Goal: Find specific page/section: Find specific page/section

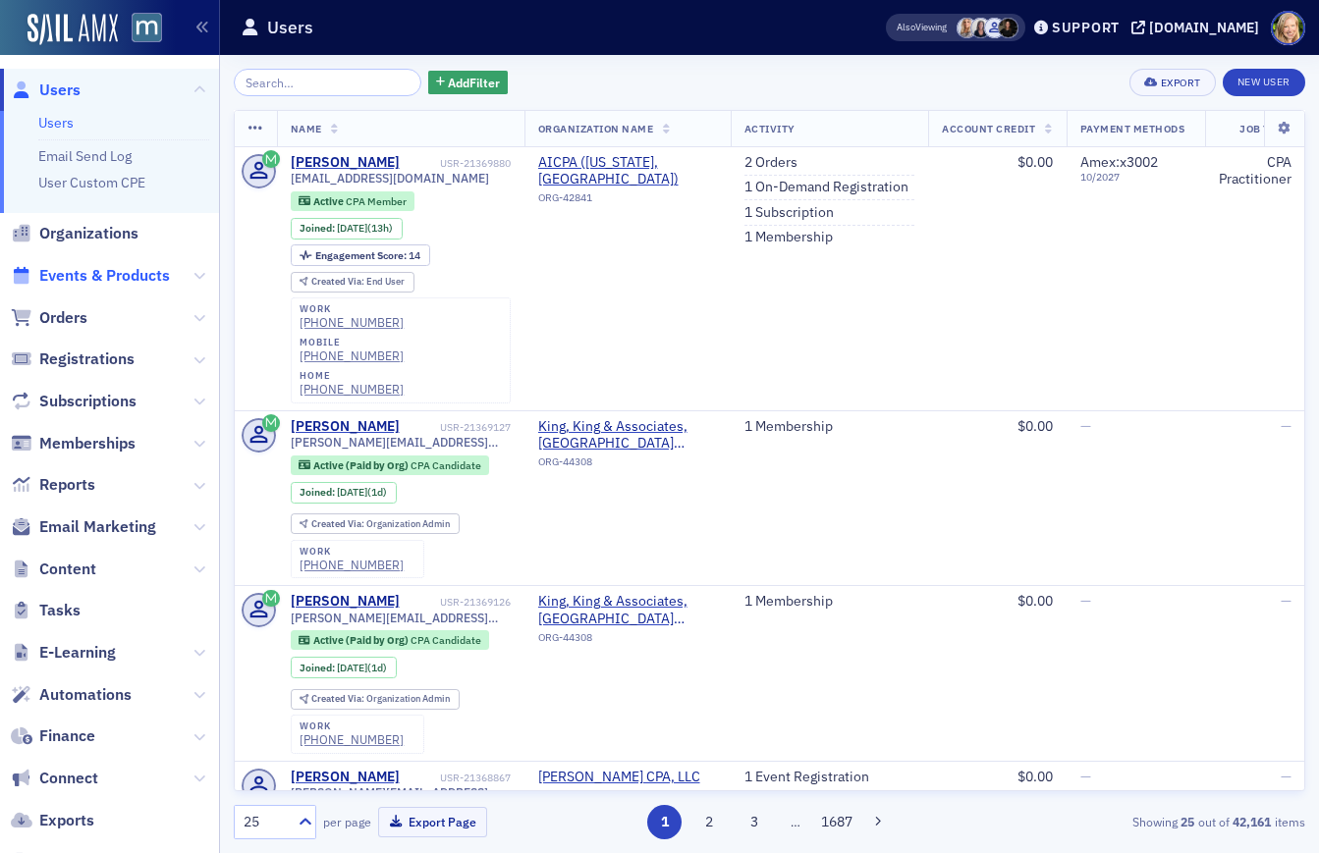
click at [119, 268] on span "Events & Products" at bounding box center [104, 276] width 131 height 22
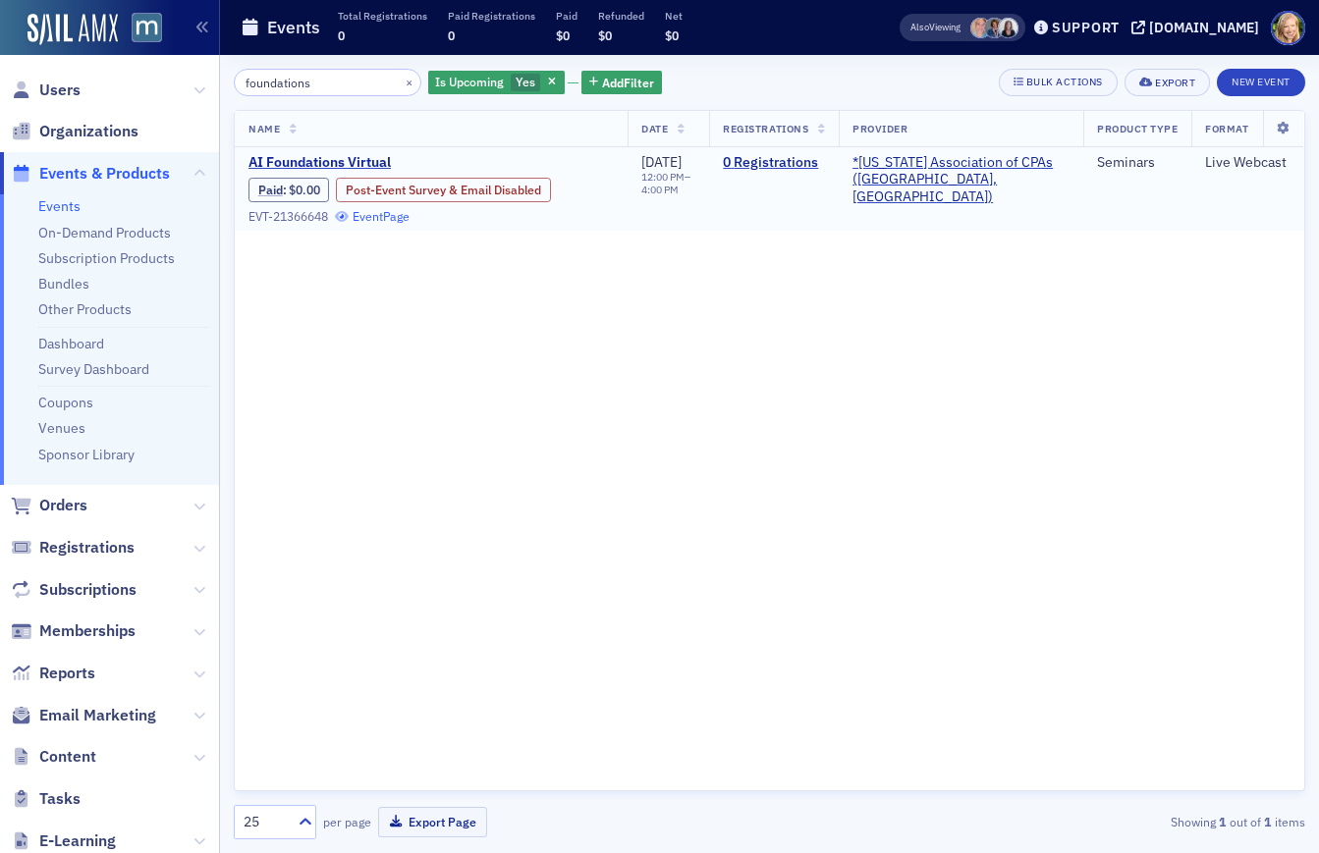
type input "foundations"
click at [366, 215] on link "Event Page" at bounding box center [372, 216] width 75 height 15
